Goal: Obtain resource: Download file/media

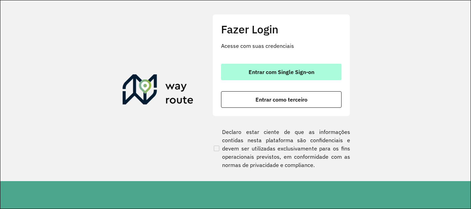
click at [291, 73] on span "Entrar com Single Sign-on" at bounding box center [281, 72] width 66 height 6
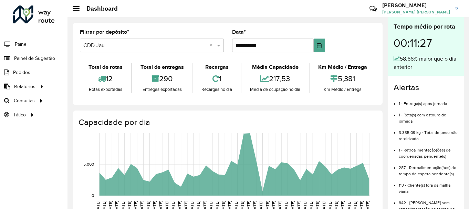
click at [191, 114] on div "Capacidade por dia [DATE] [DATE] [DATE] [DATE] [DATE] [DATE] [DATE] [DATE] [DAT…" at bounding box center [227, 168] width 309 height 117
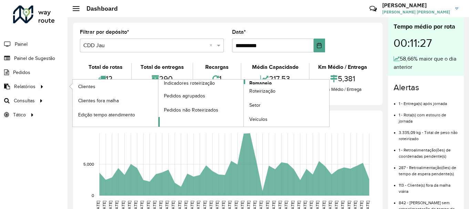
click at [261, 83] on span "Romaneio" at bounding box center [260, 82] width 22 height 7
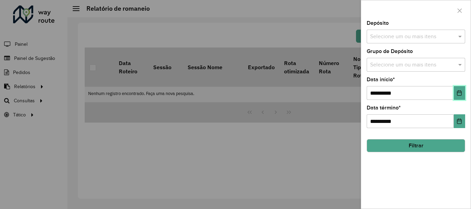
click at [463, 93] on button "Choose Date" at bounding box center [458, 93] width 11 height 14
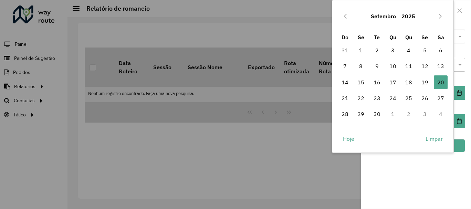
click at [368, 47] on td "1" at bounding box center [361, 50] width 16 height 16
click at [363, 51] on span "1" at bounding box center [361, 50] width 14 height 14
type input "**********"
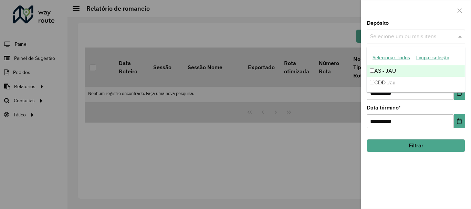
click at [413, 39] on input "text" at bounding box center [412, 37] width 88 height 8
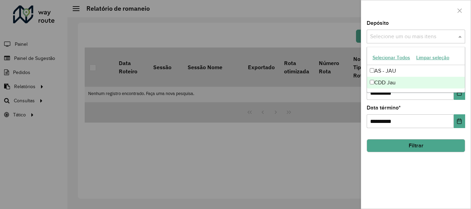
click at [381, 83] on div "CDD Jau" at bounding box center [416, 83] width 98 height 12
click at [389, 141] on button "Filtrar" at bounding box center [415, 145] width 98 height 13
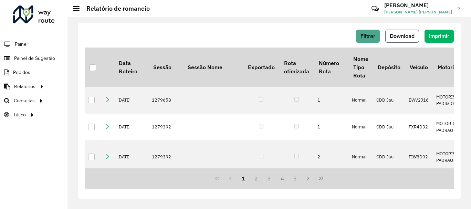
click at [400, 37] on span "Download" at bounding box center [401, 36] width 25 height 6
